Goal: Task Accomplishment & Management: Manage account settings

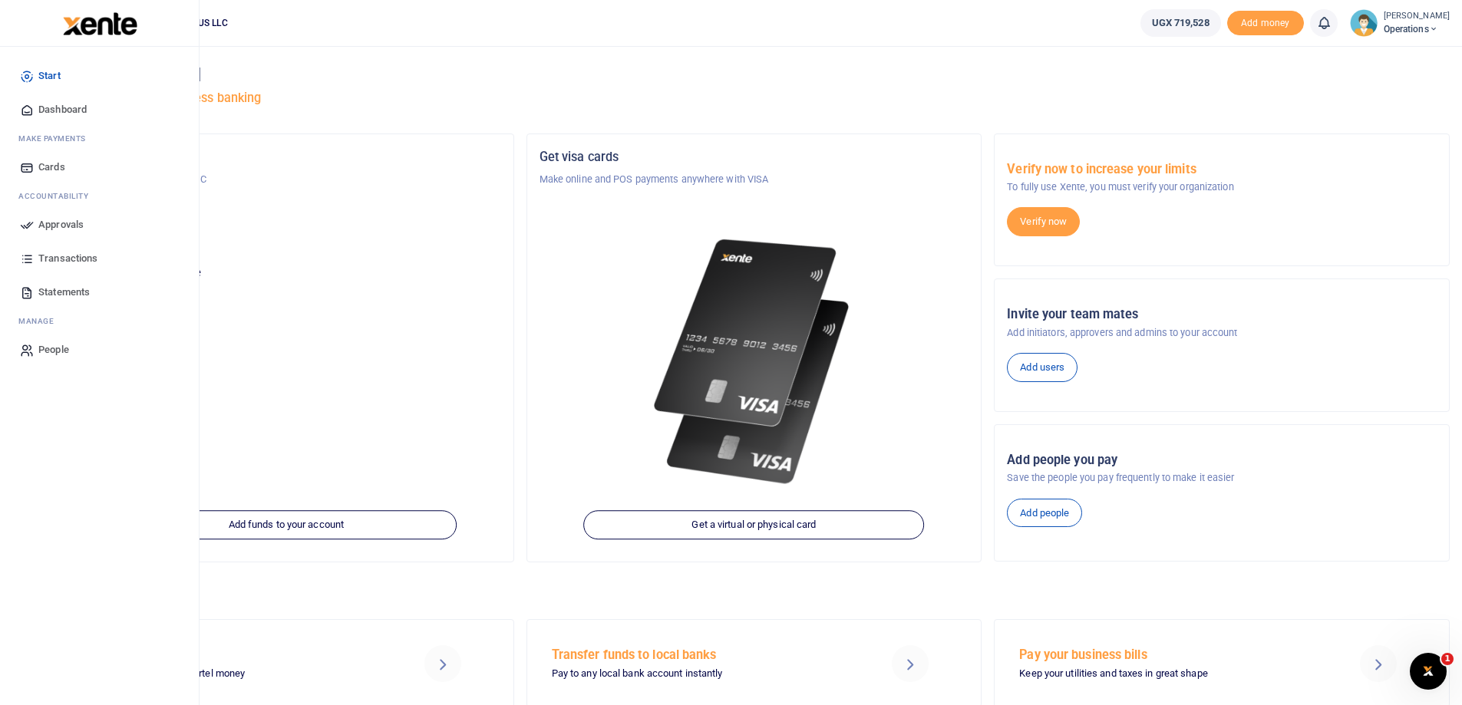
click at [41, 287] on span "Statements" at bounding box center [63, 292] width 51 height 15
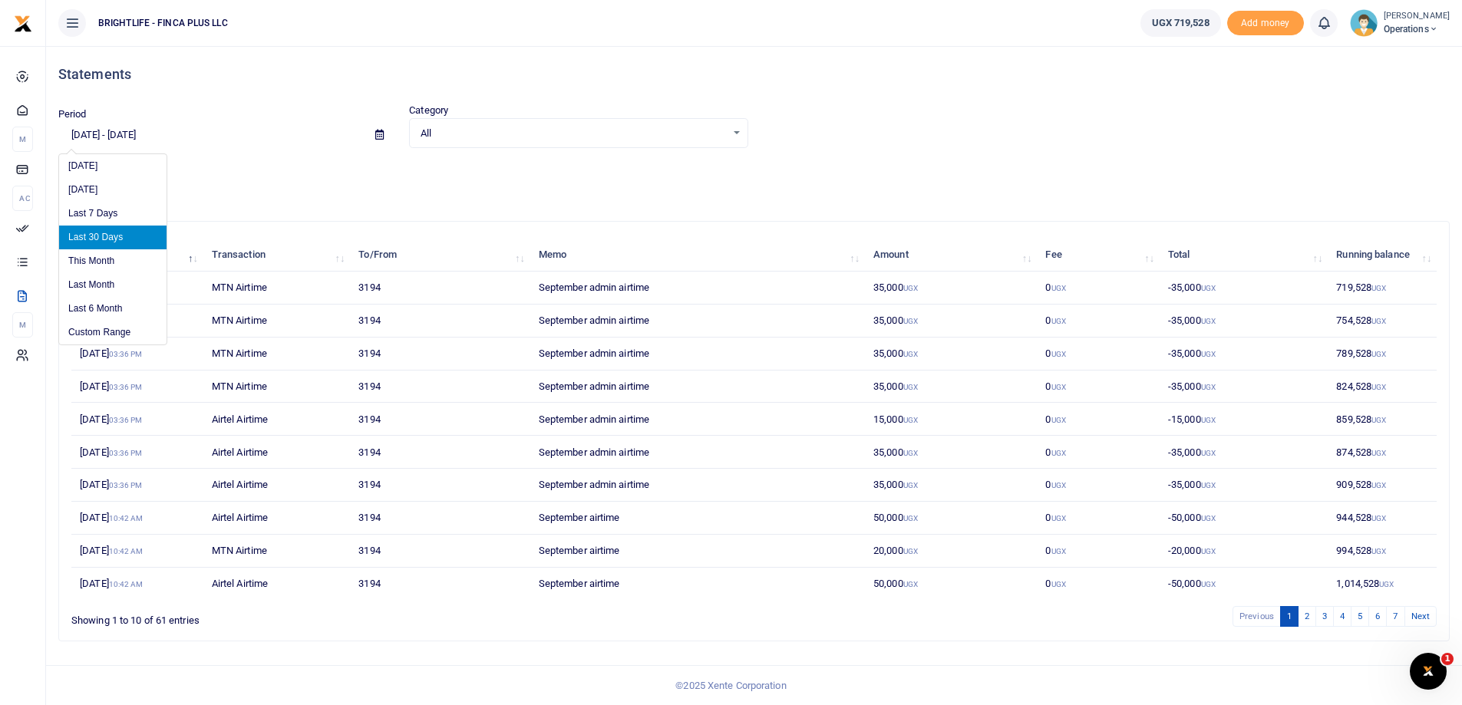
click at [107, 134] on input "[DATE] - [DATE]" at bounding box center [210, 135] width 305 height 26
click at [101, 284] on li "Last Month" at bounding box center [112, 285] width 107 height 24
type input "[DATE] - [DATE]"
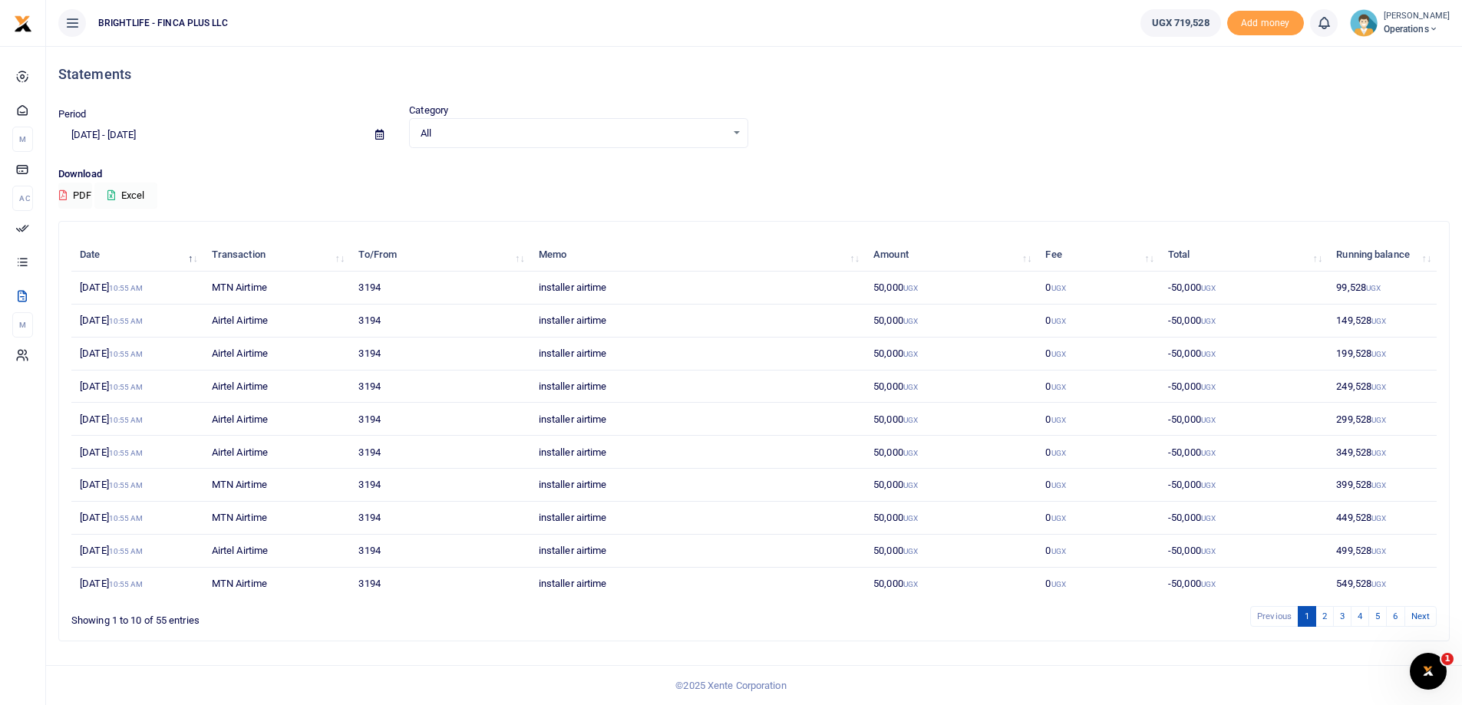
click at [128, 194] on button "Excel" at bounding box center [125, 196] width 63 height 26
